Goal: Obtain resource: Download file/media

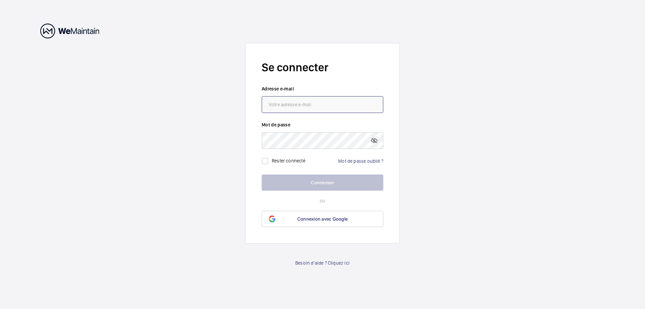
click at [308, 98] on input "email" at bounding box center [323, 104] width 122 height 17
click at [287, 103] on input "email" at bounding box center [323, 104] width 122 height 17
paste input "[EMAIL_ADDRESS][DOMAIN_NAME]"
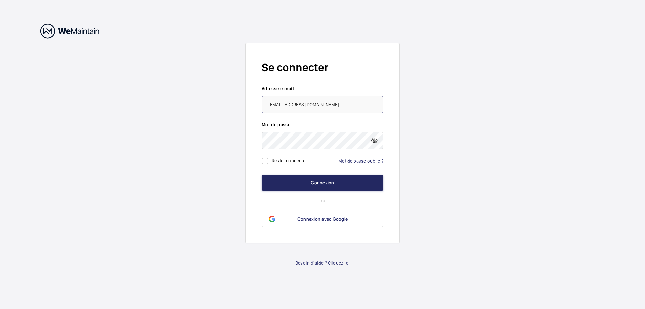
type input "[EMAIL_ADDRESS][DOMAIN_NAME]"
click at [317, 180] on button "Connexion" at bounding box center [323, 182] width 122 height 16
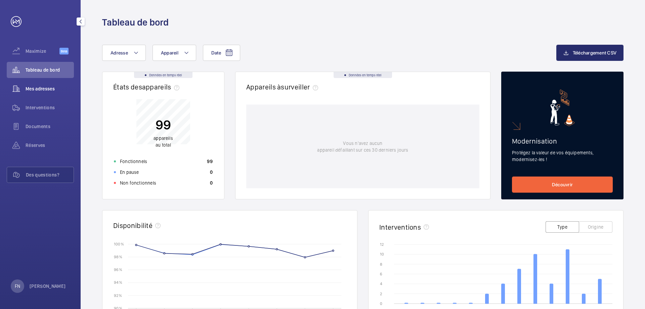
click at [37, 90] on span "Mes adresses" at bounding box center [50, 88] width 48 height 7
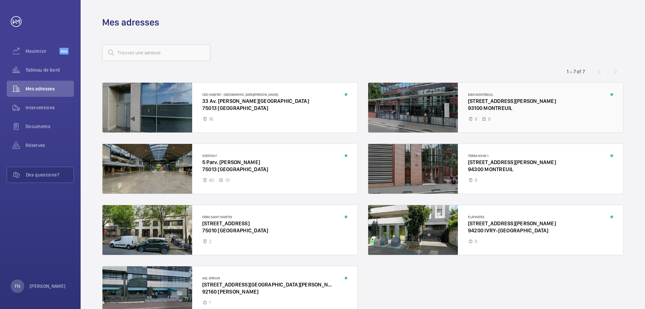
click at [524, 112] on div at bounding box center [495, 108] width 255 height 50
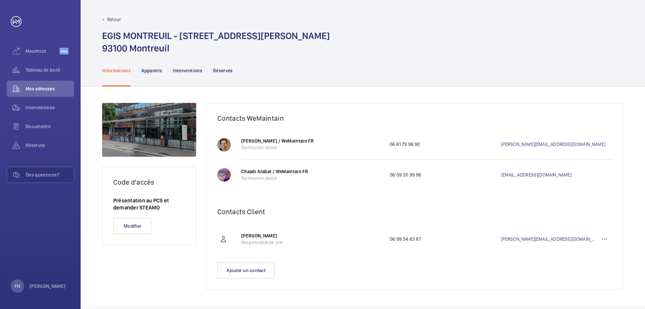
click at [189, 69] on p "Interventions" at bounding box center [188, 70] width 30 height 7
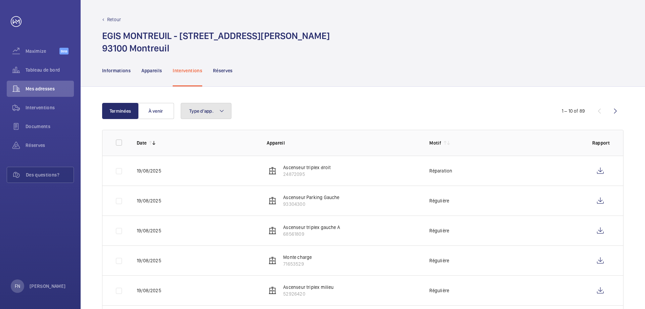
click at [221, 111] on mat-icon at bounding box center [221, 111] width 5 height 8
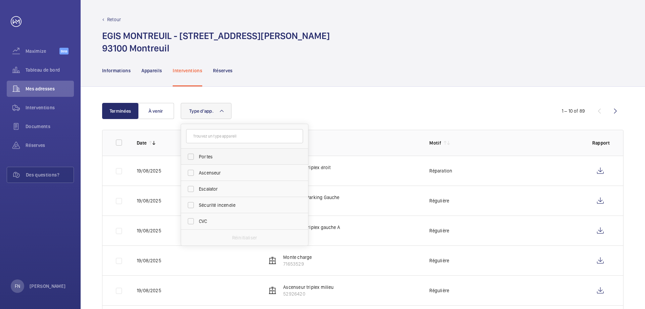
click at [212, 157] on span "Portes" at bounding box center [245, 156] width 92 height 7
click at [198, 157] on input "Portes" at bounding box center [190, 156] width 13 height 13
checkbox input "true"
click at [311, 107] on div "Type d'app. 1 Portes Ascenseur Escalator Sécurité incendie CVC Réinitialiser" at bounding box center [362, 111] width 362 height 16
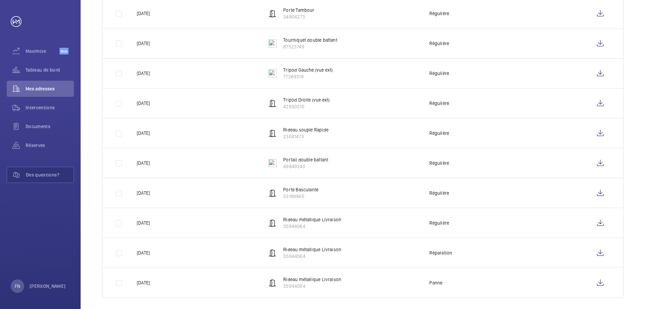
scroll to position [162, 0]
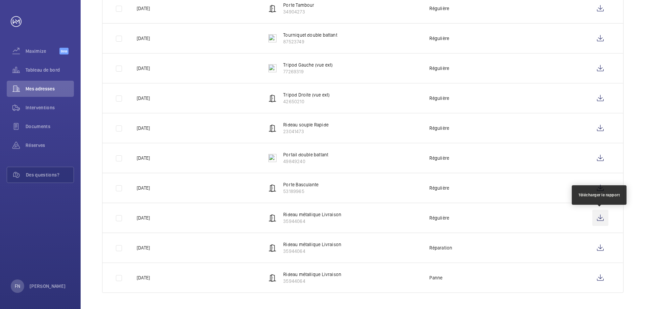
click at [599, 217] on wm-front-icon-button at bounding box center [600, 218] width 16 height 16
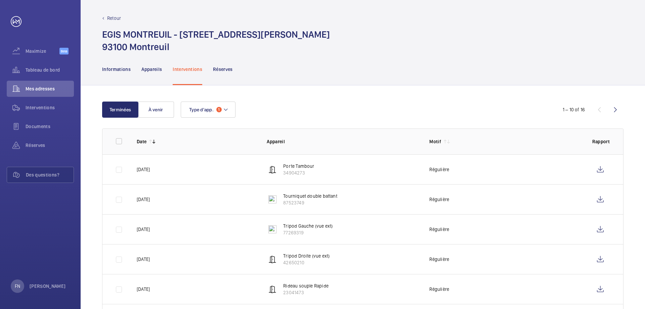
scroll to position [0, 0]
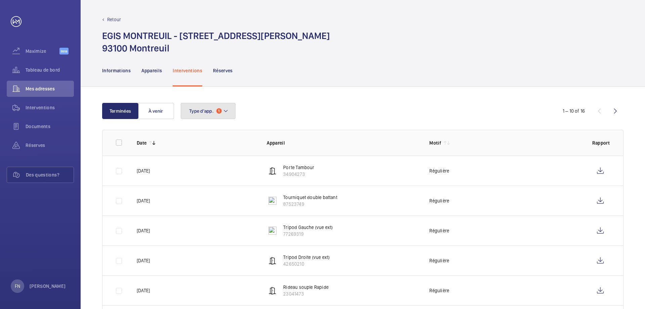
click at [226, 112] on mat-icon at bounding box center [225, 111] width 5 height 8
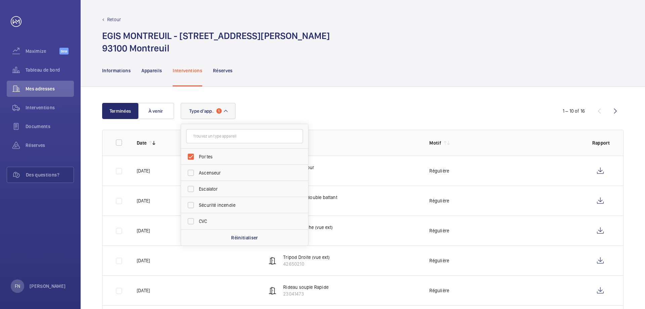
click at [226, 112] on mat-icon at bounding box center [225, 111] width 5 height 8
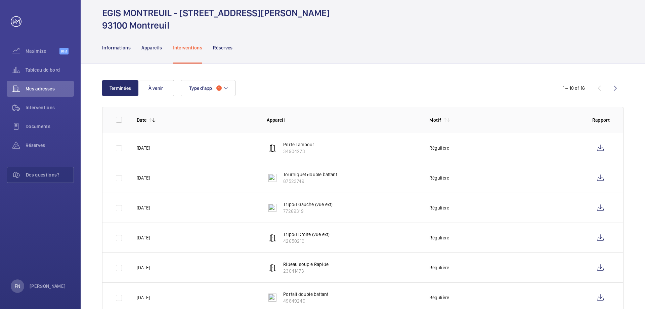
scroll to position [34, 0]
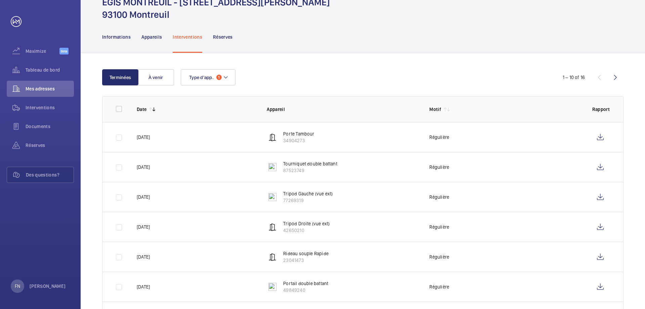
click at [447, 110] on mat-icon at bounding box center [448, 108] width 5 height 5
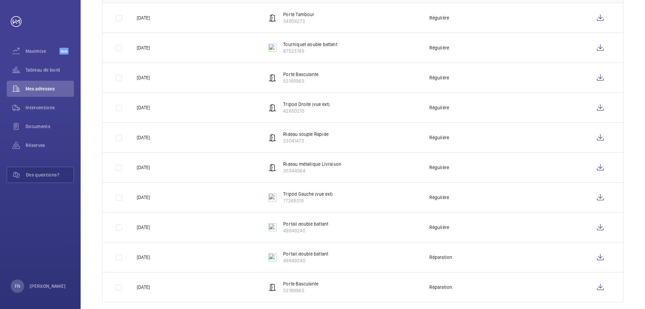
scroll to position [162, 0]
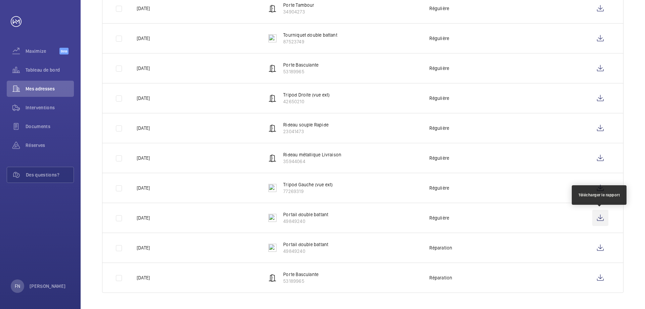
click at [603, 217] on wm-front-icon-button at bounding box center [600, 218] width 16 height 16
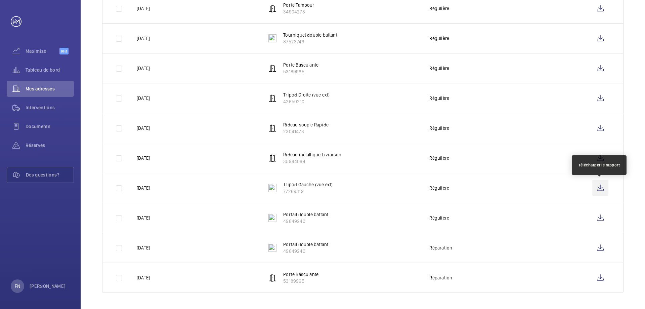
click at [598, 186] on wm-front-icon-button at bounding box center [600, 188] width 16 height 16
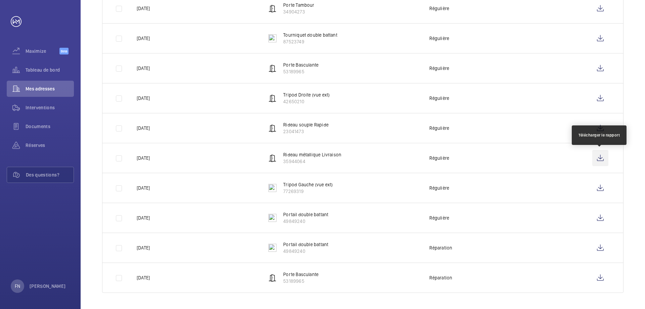
click at [603, 154] on wm-front-icon-button at bounding box center [600, 158] width 16 height 16
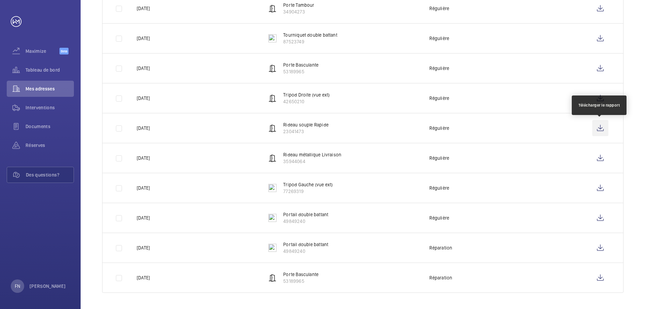
click at [601, 128] on wm-front-icon-button at bounding box center [600, 128] width 16 height 16
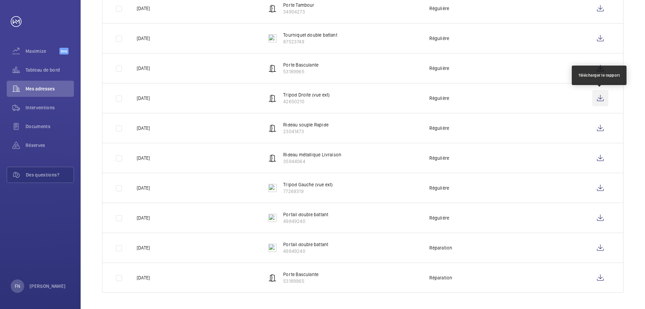
click at [603, 97] on wm-front-icon-button at bounding box center [600, 98] width 16 height 16
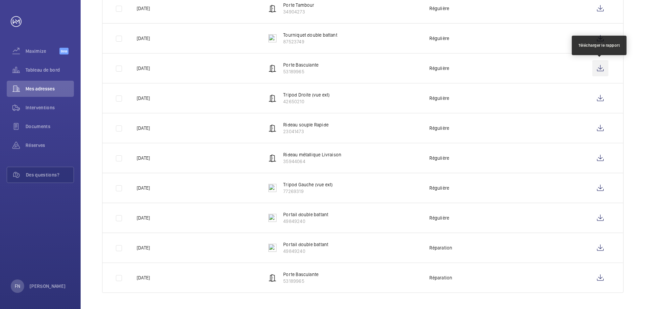
click at [601, 67] on wm-front-icon-button at bounding box center [600, 68] width 16 height 16
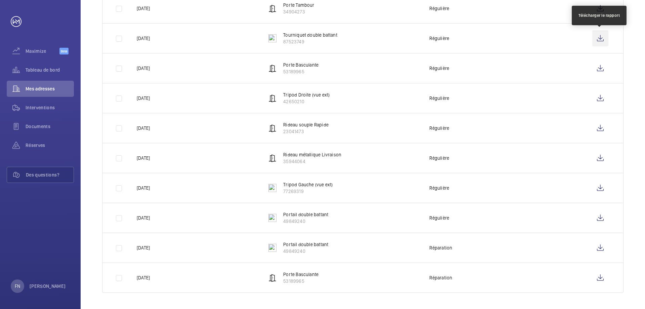
click at [601, 38] on wm-front-icon-button at bounding box center [600, 38] width 16 height 16
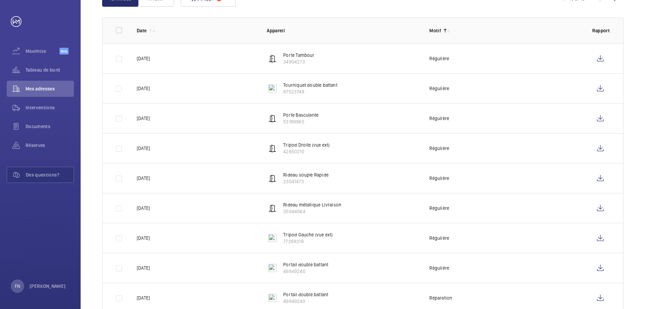
scroll to position [95, 0]
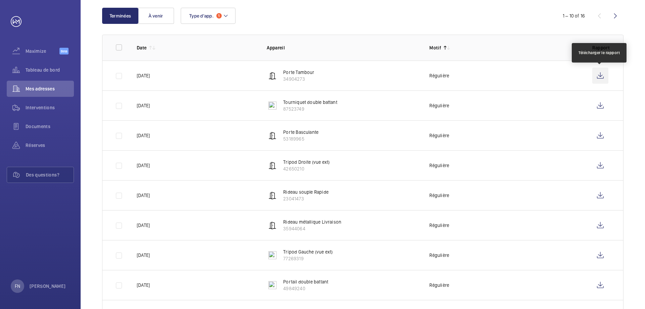
click at [597, 73] on wm-front-icon-button at bounding box center [600, 76] width 16 height 16
